Goal: Task Accomplishment & Management: Manage account settings

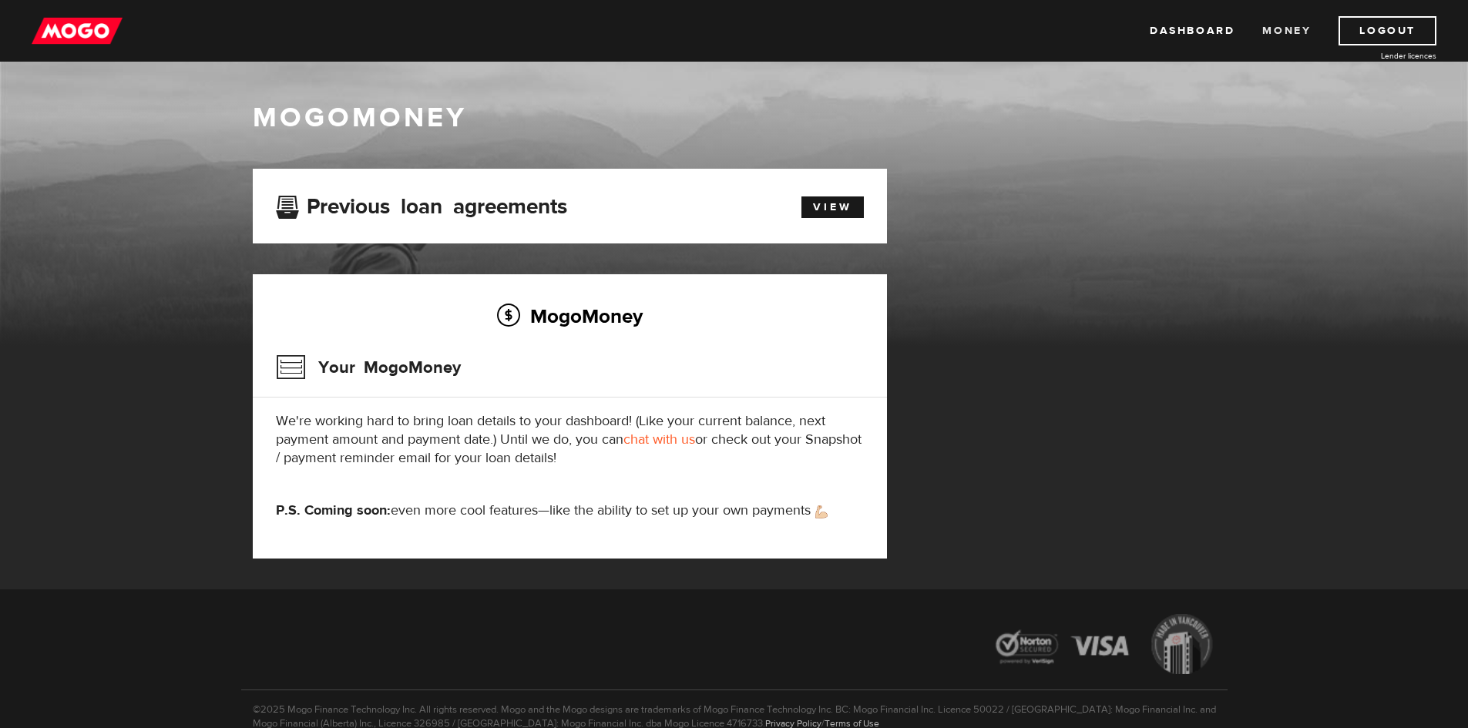
click at [1282, 27] on link "Money" at bounding box center [1286, 30] width 49 height 29
click at [1161, 35] on link "Dashboard" at bounding box center [1192, 30] width 85 height 29
click at [1403, 25] on link "Logout" at bounding box center [1388, 30] width 98 height 29
